Goal: Task Accomplishment & Management: Complete application form

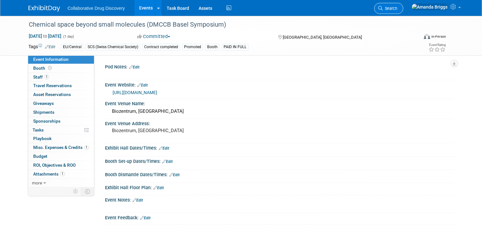
click at [397, 9] on span "Search" at bounding box center [390, 8] width 15 height 5
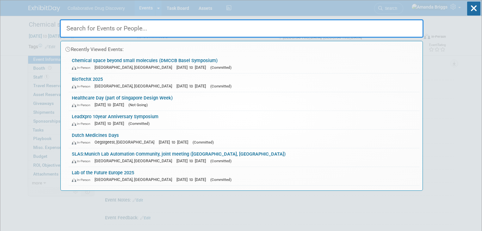
click at [325, 28] on input "text" at bounding box center [242, 28] width 364 height 18
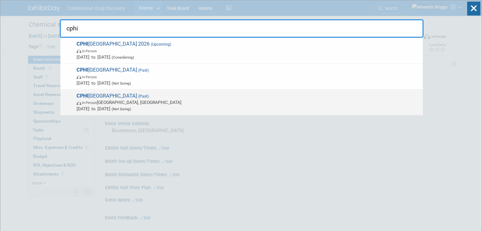
type input "cphi"
click at [97, 96] on span "CPHI Barcelona (Past) In-Person Barcelona, Spain Oct 24, 2023 to Oct 26, 2023 (…" at bounding box center [247, 102] width 345 height 19
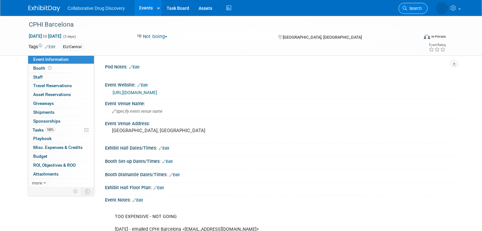
click at [419, 11] on link "Search" at bounding box center [413, 8] width 29 height 11
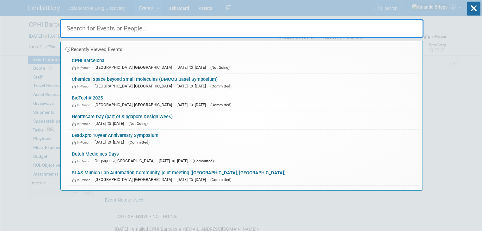
click at [186, 31] on input "text" at bounding box center [242, 28] width 364 height 18
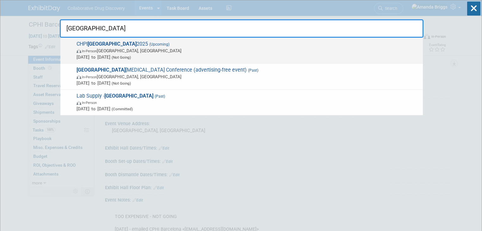
type input "frankfurt"
click at [104, 43] on strong "Frankfurt" at bounding box center [112, 44] width 49 height 6
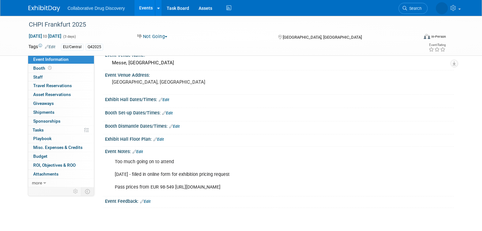
scroll to position [51, 0]
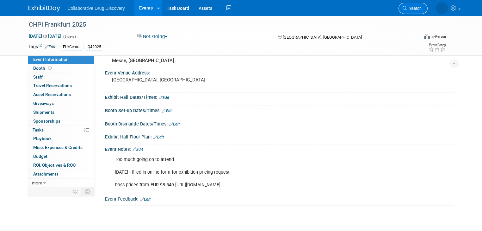
click at [421, 10] on span "Search" at bounding box center [414, 8] width 15 height 5
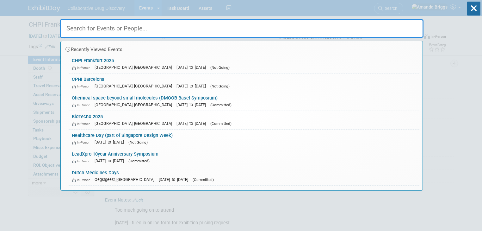
click at [120, 29] on input "text" at bounding box center [242, 28] width 364 height 18
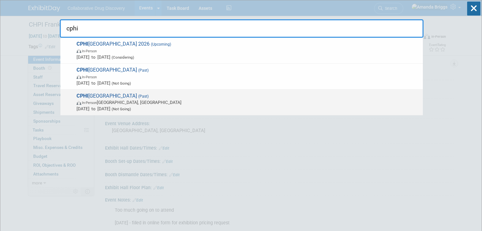
type input "cphi"
click at [105, 95] on span "CPHI Barcelona (Past) In-Person [GEOGRAPHIC_DATA], [GEOGRAPHIC_DATA] [DATE] to …" at bounding box center [247, 102] width 345 height 19
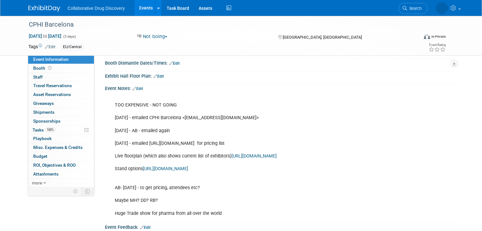
scroll to position [127, 0]
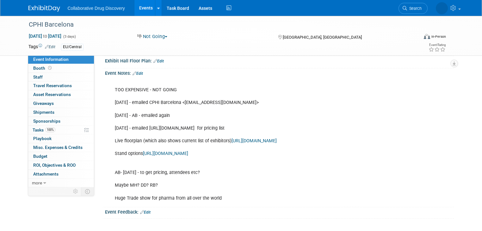
click at [188, 152] on link "[URL][DOMAIN_NAME]" at bounding box center [165, 153] width 45 height 5
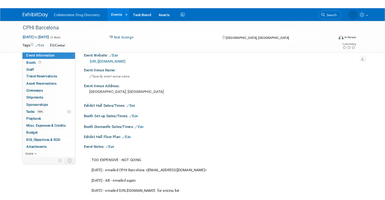
scroll to position [0, 0]
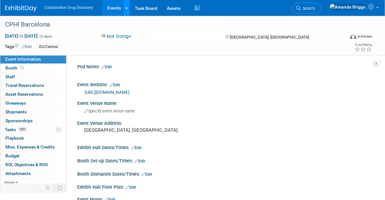
click at [125, 9] on icon at bounding box center [126, 8] width 3 height 4
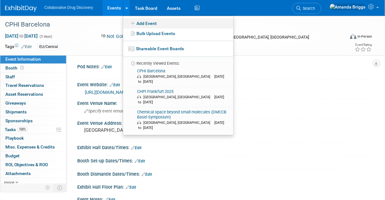
click at [135, 22] on icon at bounding box center [132, 23] width 7 height 4
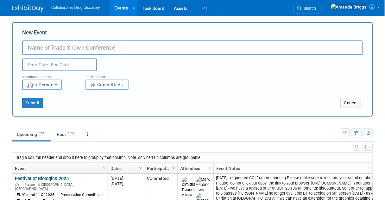
click at [49, 49] on input "New Event" at bounding box center [192, 47] width 340 height 15
type input "CPHI Milan"
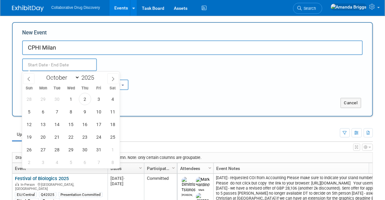
click at [63, 65] on input "text" at bounding box center [59, 65] width 75 height 13
click at [98, 76] on span at bounding box center [96, 76] width 4 height 4
type input "2026"
click at [53, 112] on span "6" at bounding box center [57, 112] width 12 height 12
click at [84, 112] on span "8" at bounding box center [85, 112] width 12 height 12
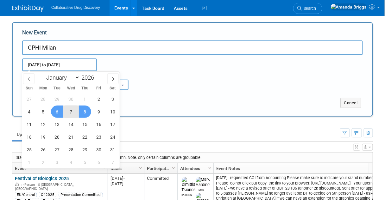
type input "[DATE] to [DATE]"
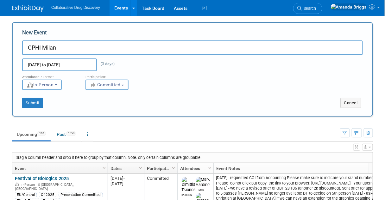
click at [126, 86] on button "Committed" at bounding box center [106, 85] width 43 height 10
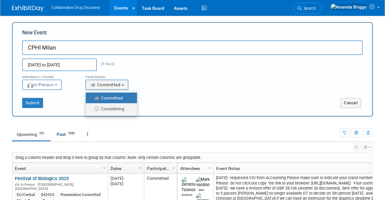
click at [115, 109] on label "Considering" at bounding box center [110, 109] width 42 height 8
click at [91, 109] on input "Considering" at bounding box center [89, 109] width 4 height 4
select select "2"
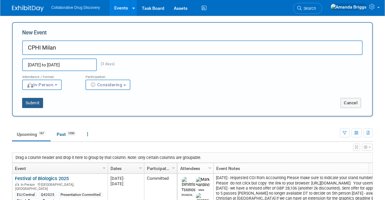
click at [37, 102] on button "Submit" at bounding box center [32, 103] width 21 height 10
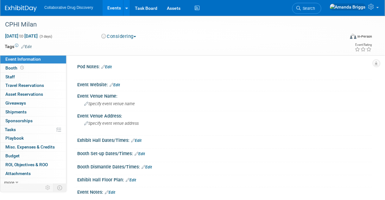
click at [27, 47] on link "Edit" at bounding box center [26, 47] width 10 height 4
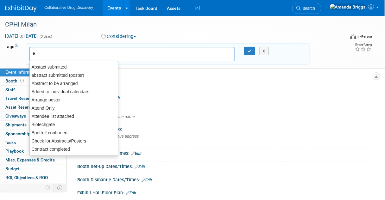
type input "eu"
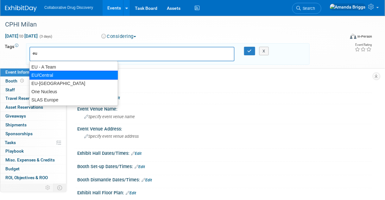
click at [34, 75] on div "EU/Central" at bounding box center [73, 75] width 89 height 9
type input "EU/Central"
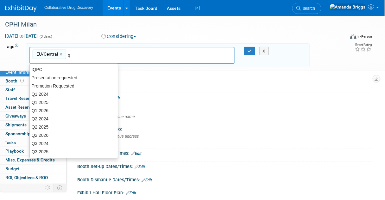
type input "q4"
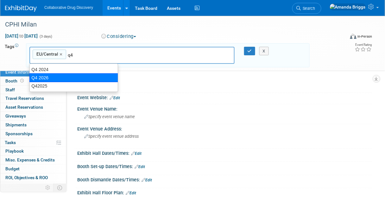
click at [44, 77] on div "Q4 2026" at bounding box center [73, 77] width 89 height 9
type input "EU/Central, Q4 2026"
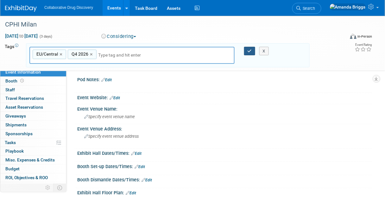
click at [246, 50] on button "button" at bounding box center [249, 51] width 11 height 9
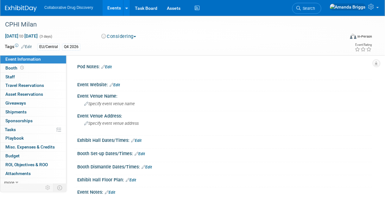
click at [117, 86] on link "Edit" at bounding box center [114, 85] width 10 height 4
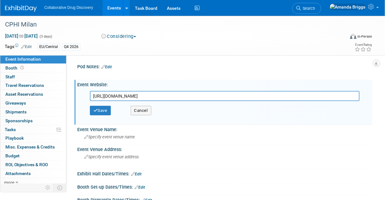
scroll to position [0, 201]
type input "https://www.cphi.com/europe/en/exhibit/book-your-stand-milan/book-your-stand---…"
click at [102, 109] on button "Save" at bounding box center [100, 110] width 21 height 9
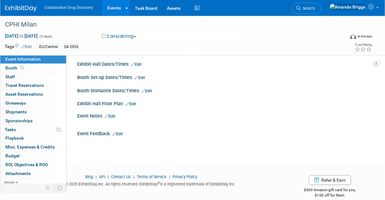
scroll to position [97, 0]
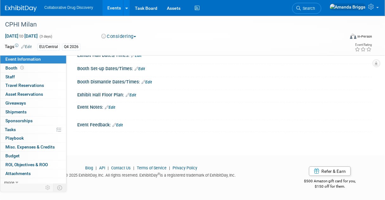
click at [110, 108] on link "Edit" at bounding box center [110, 107] width 10 height 4
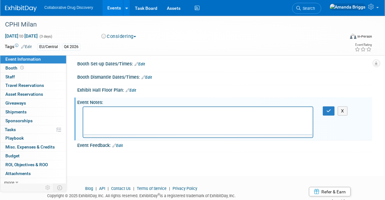
scroll to position [0, 0]
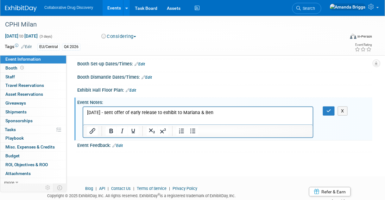
click at [248, 113] on p "02OCT2026 - sent offer of early release to exhibit to Mariana & Ben" at bounding box center [198, 112] width 222 height 6
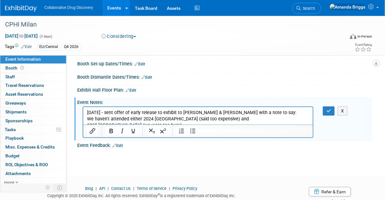
click at [221, 112] on p "02OCT2026 - sent offer of early release to exhibit to Mariana & Ben with a note…" at bounding box center [198, 112] width 222 height 6
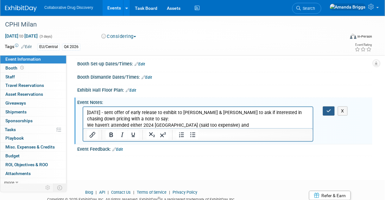
click at [331, 116] on button "button" at bounding box center [329, 111] width 12 height 9
